Goal: Task Accomplishment & Management: Manage account settings

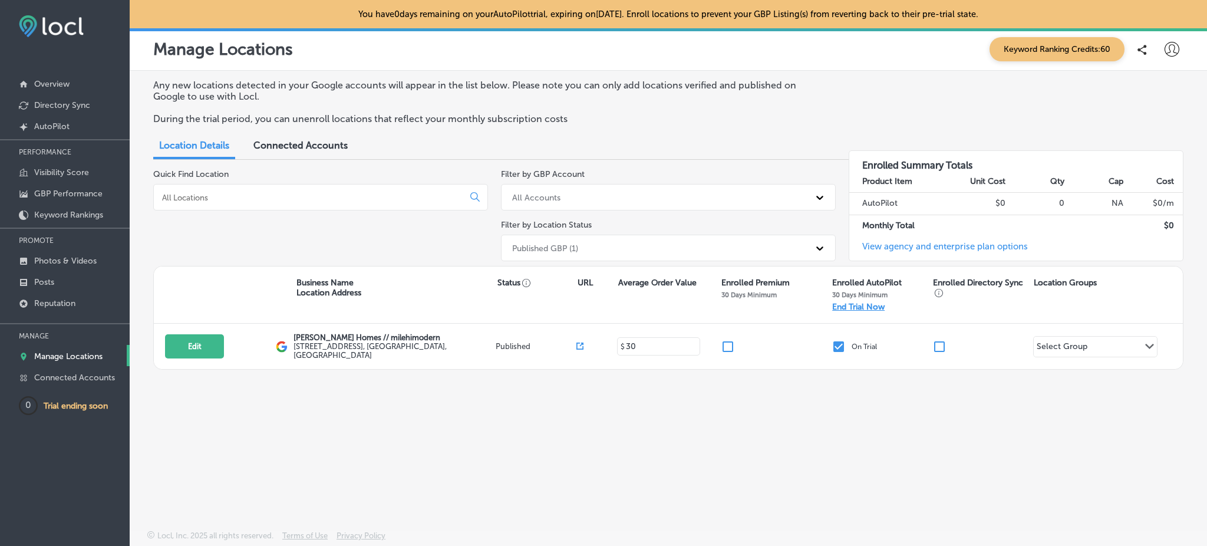
click at [1011, 37] on span "Keyword Ranking Credits: 60" at bounding box center [1056, 49] width 135 height 24
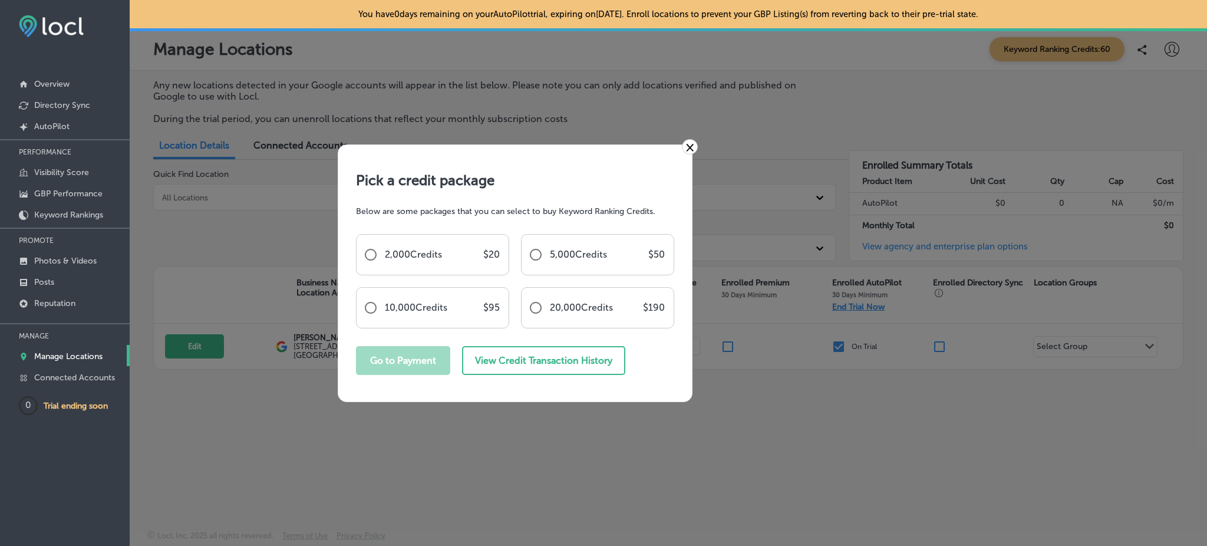
click at [694, 145] on link "×" at bounding box center [690, 146] width 16 height 15
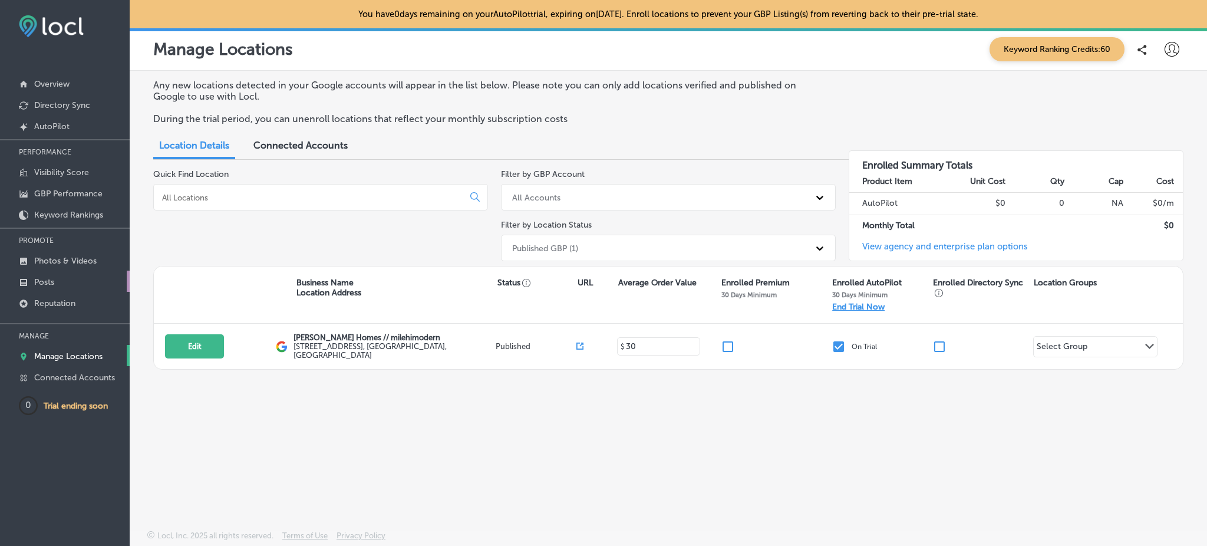
click at [49, 278] on p "Posts" at bounding box center [44, 282] width 20 height 10
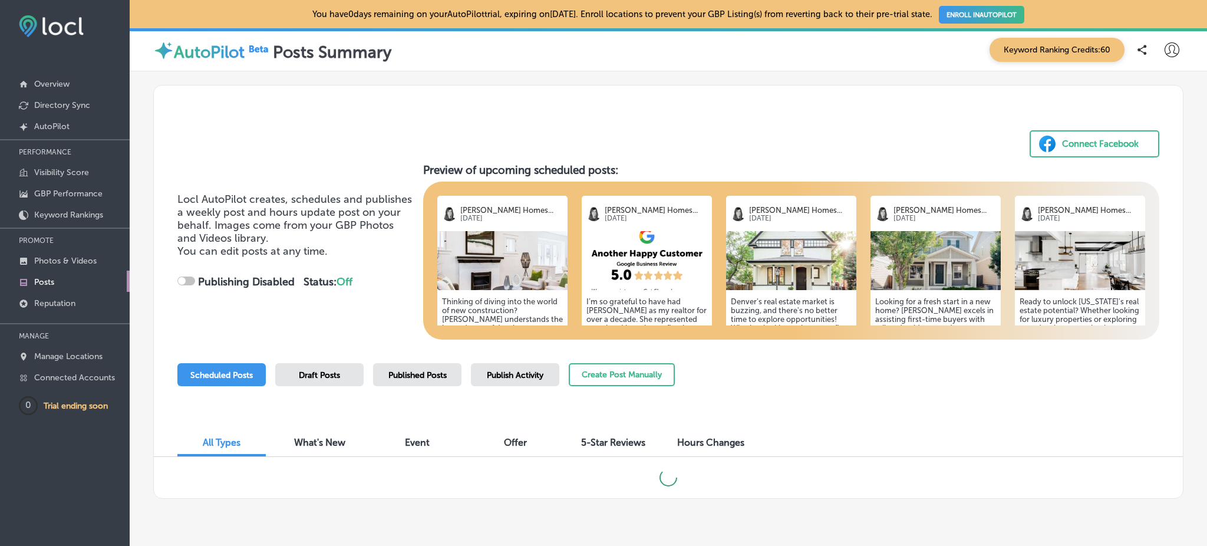
click at [325, 370] on span "Draft Posts" at bounding box center [319, 375] width 41 height 10
checkbox input "true"
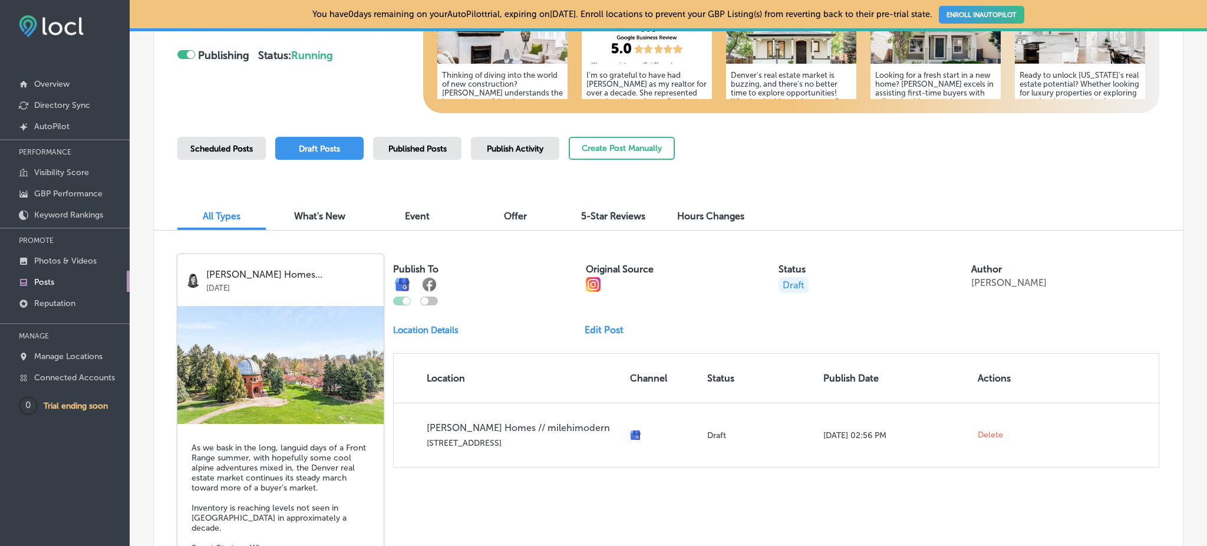
scroll to position [225, 0]
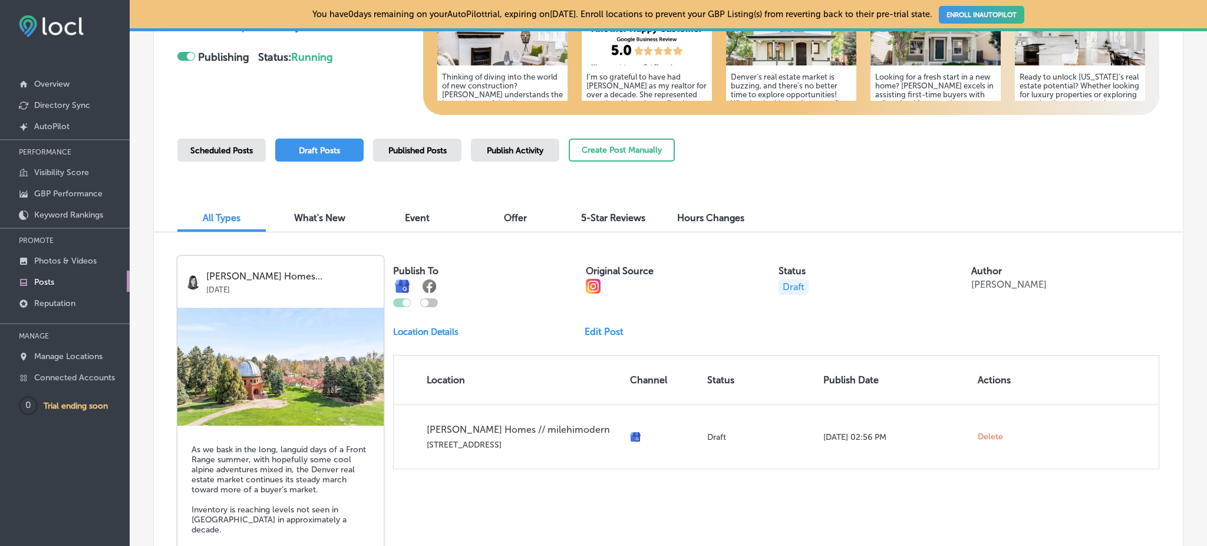
click at [436, 147] on span "Published Posts" at bounding box center [417, 151] width 58 height 10
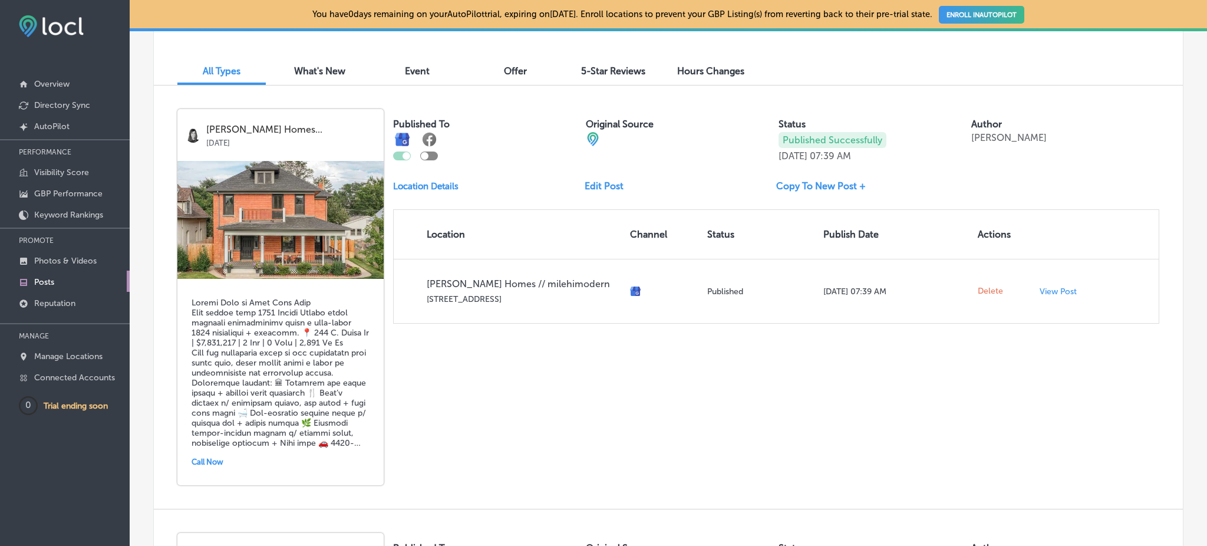
scroll to position [304, 0]
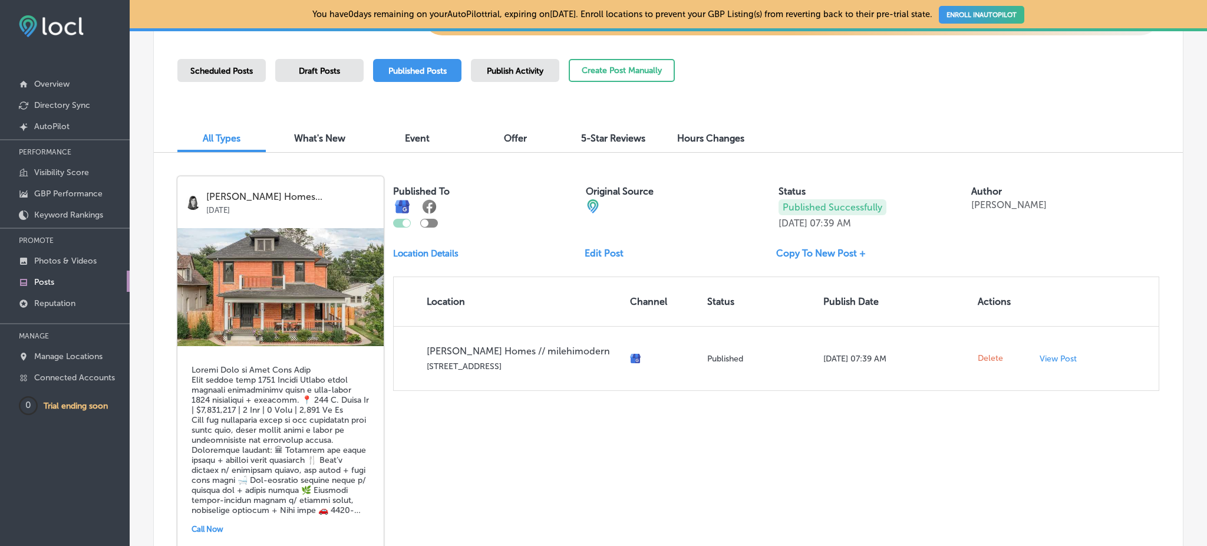
click at [537, 67] on span "Publish Activity" at bounding box center [515, 71] width 57 height 10
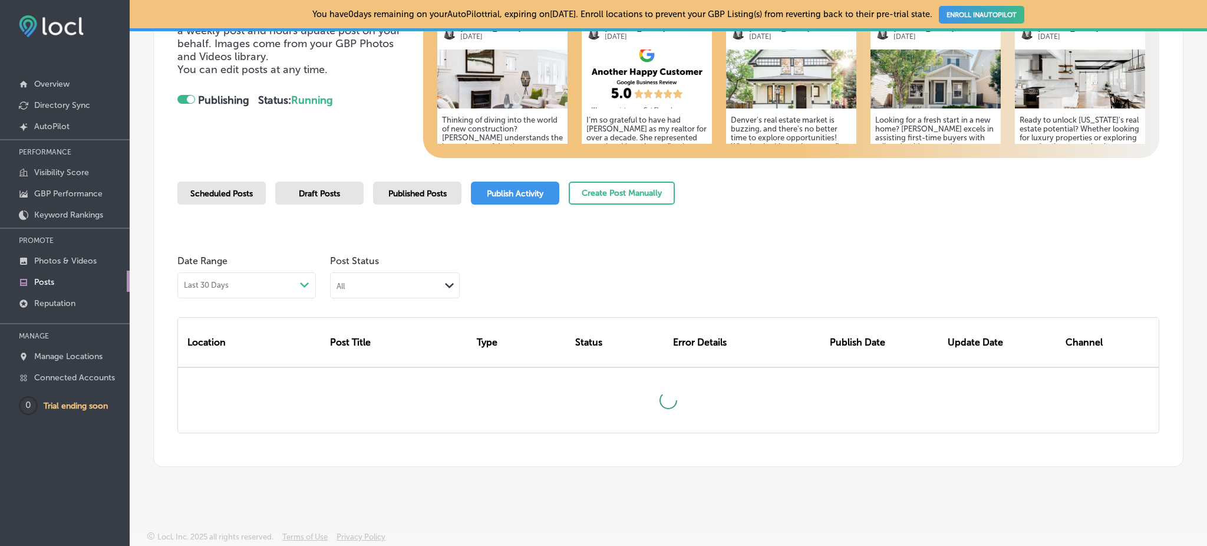
scroll to position [230, 0]
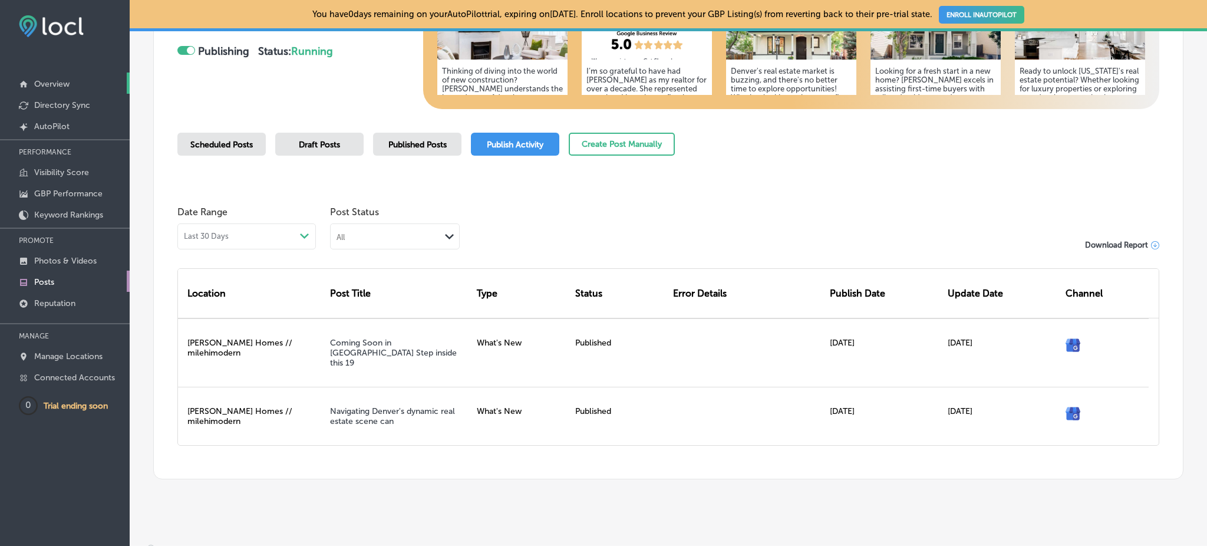
click at [65, 84] on p "Overview" at bounding box center [51, 84] width 35 height 10
